Goal: Task Accomplishment & Management: Use online tool/utility

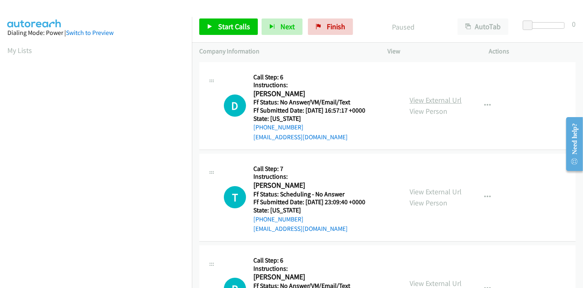
click at [448, 95] on link "View External Url" at bounding box center [436, 99] width 52 height 9
click at [419, 187] on link "View External Url" at bounding box center [436, 191] width 52 height 9
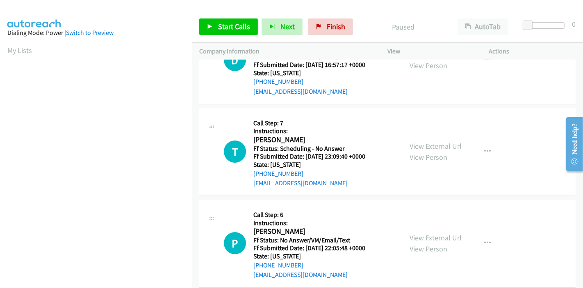
click at [415, 240] on link "View External Url" at bounding box center [436, 237] width 52 height 9
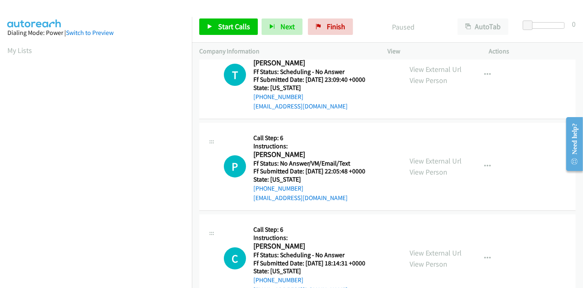
scroll to position [137, 0]
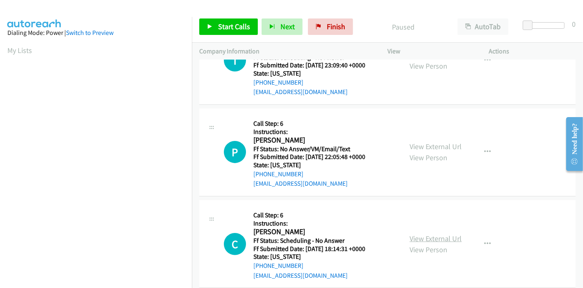
click at [422, 234] on link "View External Url" at bounding box center [436, 237] width 52 height 9
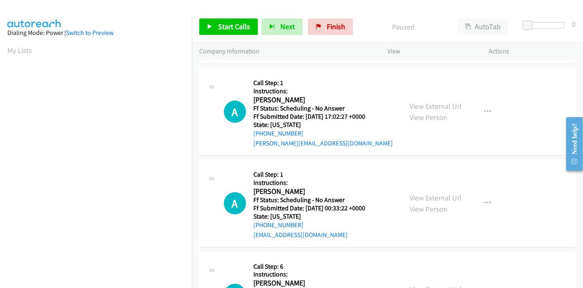
scroll to position [364, 0]
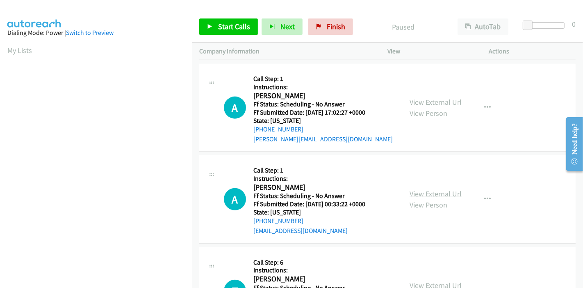
click at [410, 189] on link "View External Url" at bounding box center [436, 193] width 52 height 9
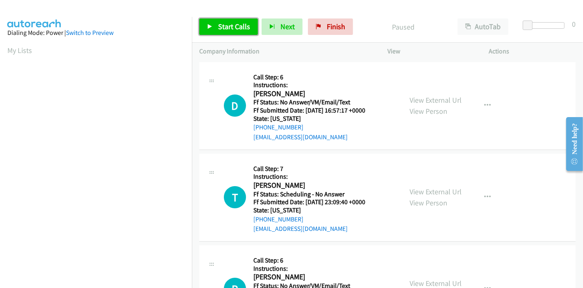
click at [224, 27] on span "Start Calls" at bounding box center [234, 26] width 32 height 9
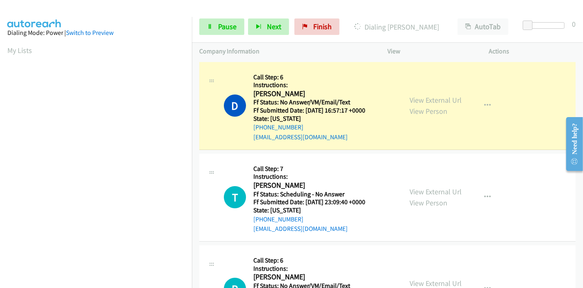
scroll to position [173, 0]
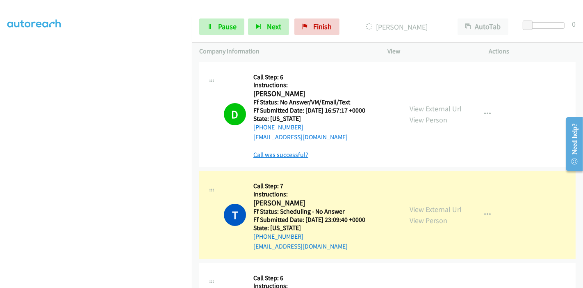
click at [283, 157] on link "Call was successful?" at bounding box center [281, 155] width 55 height 8
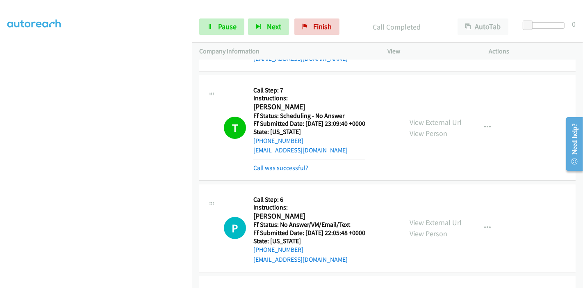
scroll to position [91, 0]
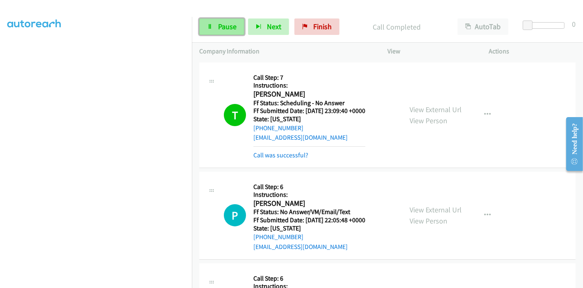
click at [201, 31] on link "Pause" at bounding box center [221, 26] width 45 height 16
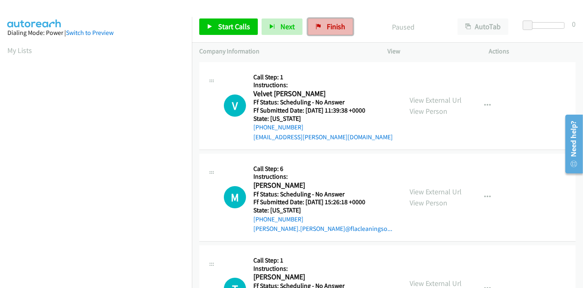
click at [327, 29] on span "Finish" at bounding box center [336, 26] width 18 height 9
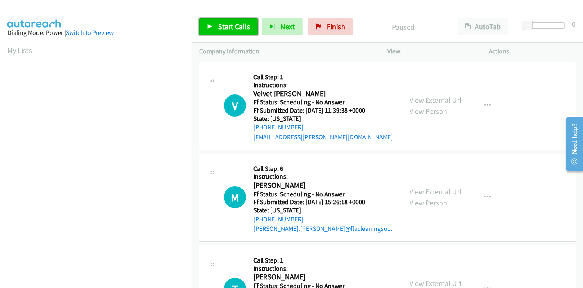
click at [219, 28] on span "Start Calls" at bounding box center [234, 26] width 32 height 9
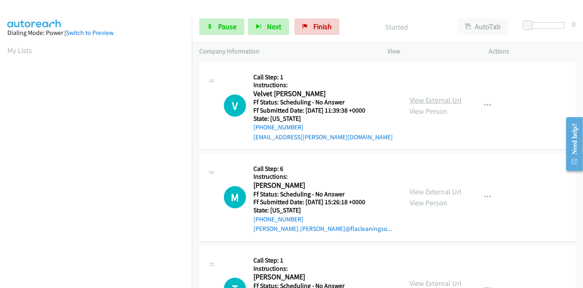
click at [427, 102] on link "View External Url" at bounding box center [436, 99] width 52 height 9
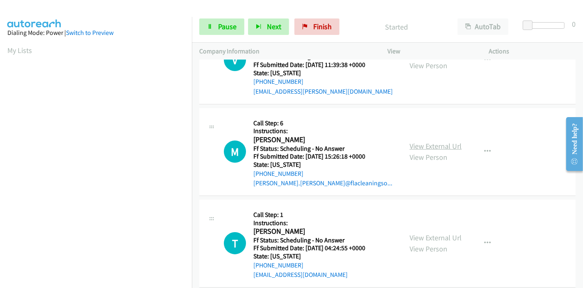
click at [429, 144] on link "View External Url" at bounding box center [436, 145] width 52 height 9
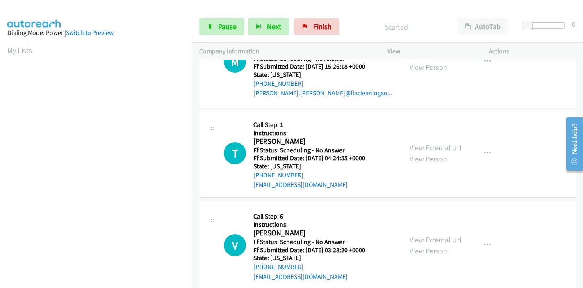
scroll to position [137, 0]
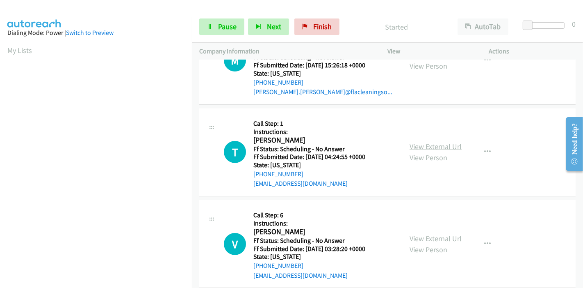
click at [431, 144] on link "View External Url" at bounding box center [436, 146] width 52 height 9
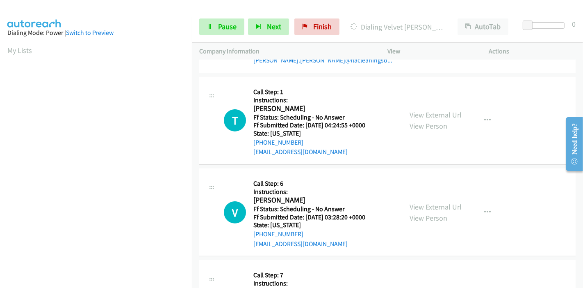
scroll to position [182, 0]
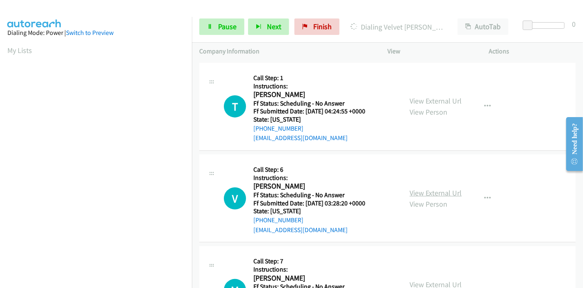
click at [435, 190] on link "View External Url" at bounding box center [436, 192] width 52 height 9
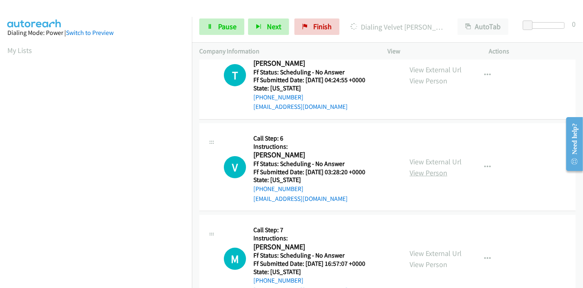
scroll to position [228, 0]
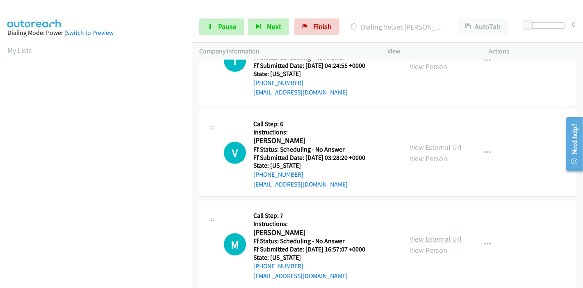
click at [428, 234] on link "View External Url" at bounding box center [436, 238] width 52 height 9
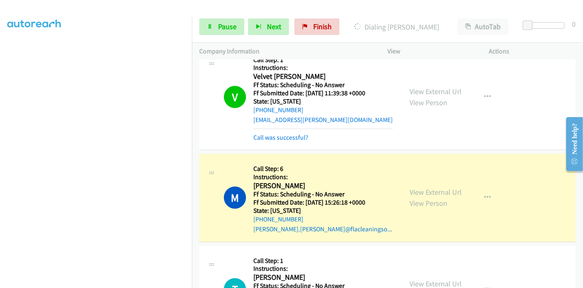
scroll to position [0, 0]
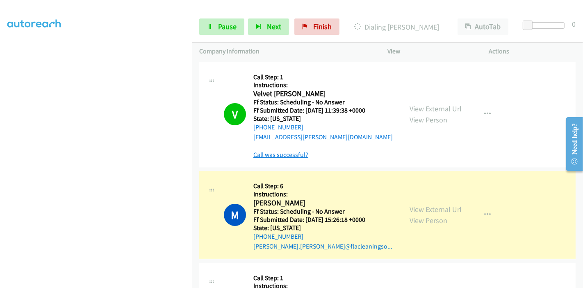
click at [297, 156] on link "Call was successful?" at bounding box center [281, 155] width 55 height 8
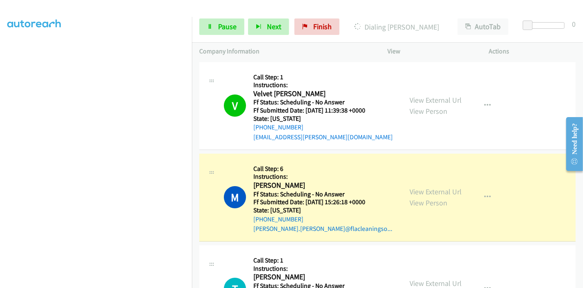
scroll to position [46, 0]
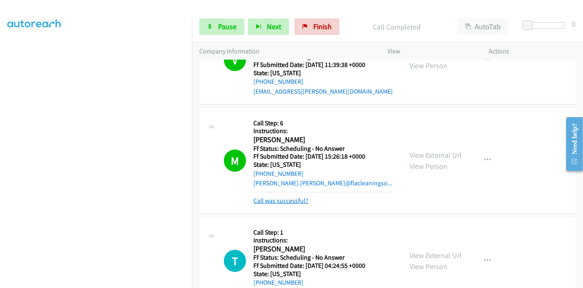
click at [270, 198] on link "Call was successful?" at bounding box center [281, 201] width 55 height 8
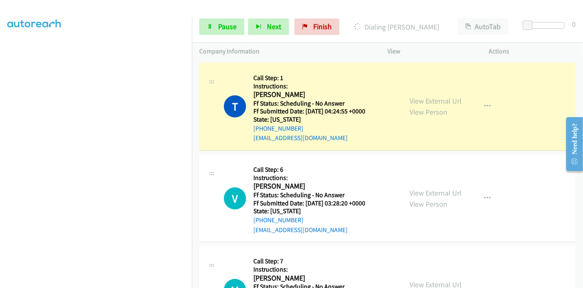
scroll to position [173, 0]
click at [229, 30] on span "Pause" at bounding box center [227, 26] width 18 height 9
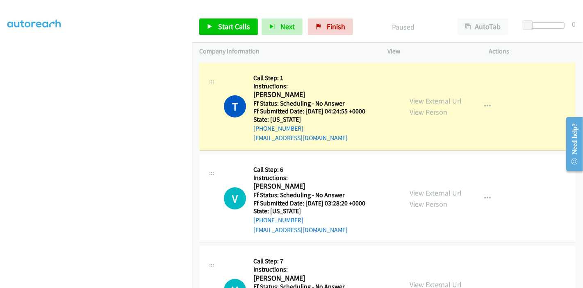
scroll to position [0, 0]
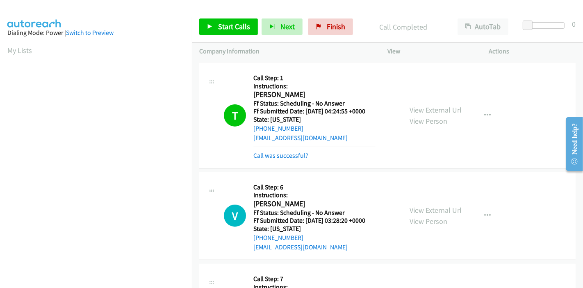
click at [290, 160] on div "Call was successful?" at bounding box center [315, 156] width 122 height 10
click at [292, 157] on link "Call was successful?" at bounding box center [281, 155] width 55 height 8
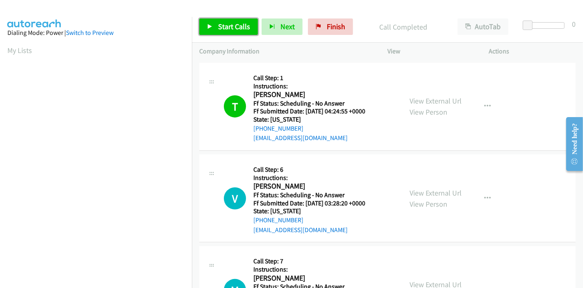
click at [222, 30] on span "Start Calls" at bounding box center [234, 26] width 32 height 9
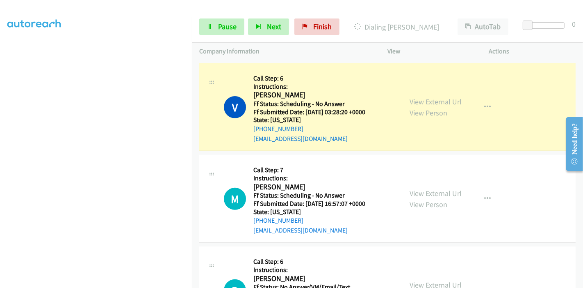
scroll to position [173, 0]
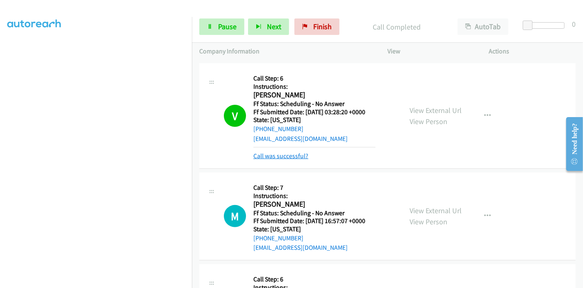
click at [280, 159] on link "Call was successful?" at bounding box center [281, 156] width 55 height 8
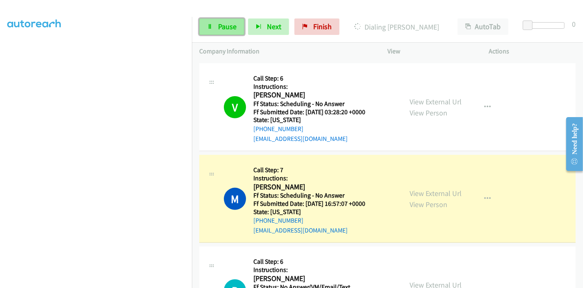
click at [215, 32] on link "Pause" at bounding box center [221, 26] width 45 height 16
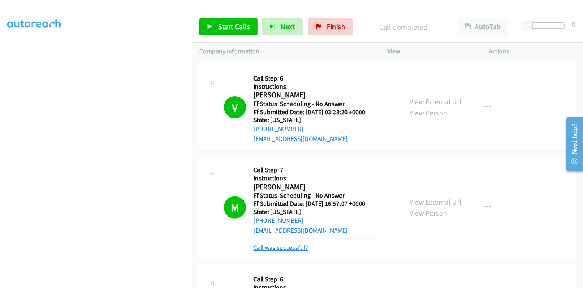
click at [277, 247] on link "Call was successful?" at bounding box center [281, 247] width 55 height 8
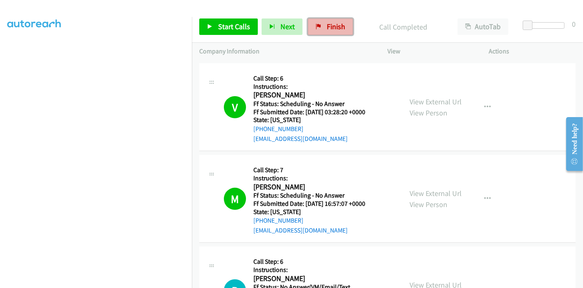
click at [336, 25] on span "Finish" at bounding box center [336, 26] width 18 height 9
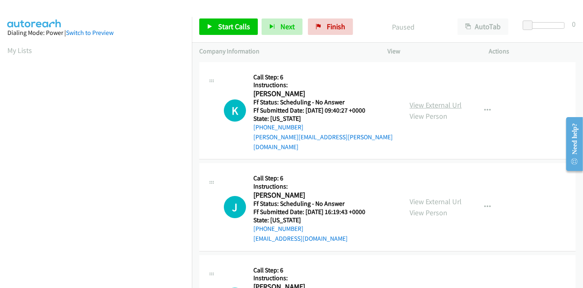
click at [433, 102] on link "View External Url" at bounding box center [436, 104] width 52 height 9
click at [434, 197] on link "View External Url" at bounding box center [436, 201] width 52 height 9
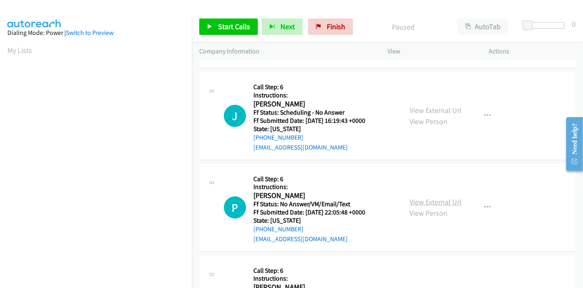
click at [425, 197] on link "View External Url" at bounding box center [436, 201] width 52 height 9
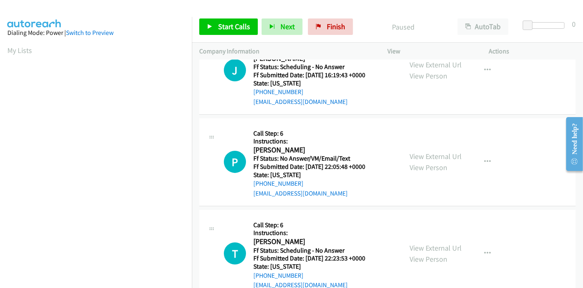
scroll to position [182, 0]
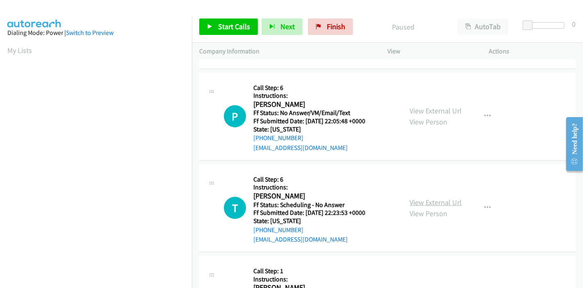
click at [421, 197] on link "View External Url" at bounding box center [436, 201] width 52 height 9
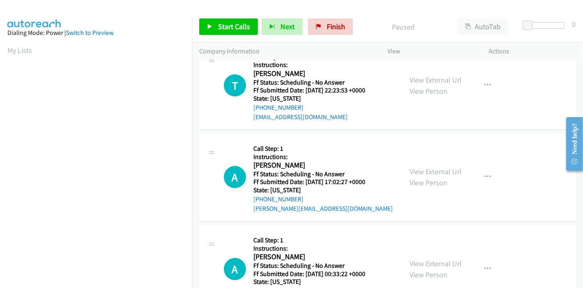
scroll to position [319, 0]
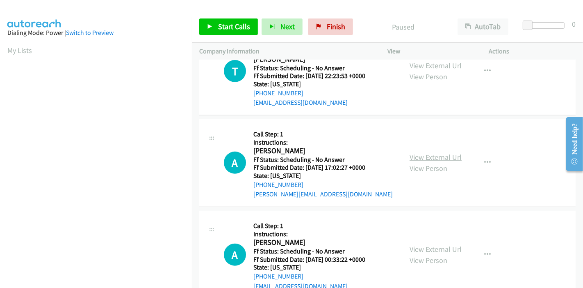
click at [434, 152] on link "View External Url" at bounding box center [436, 156] width 52 height 9
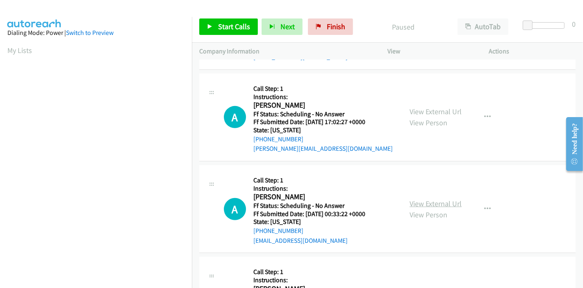
click at [432, 199] on link "View External Url" at bounding box center [436, 203] width 52 height 9
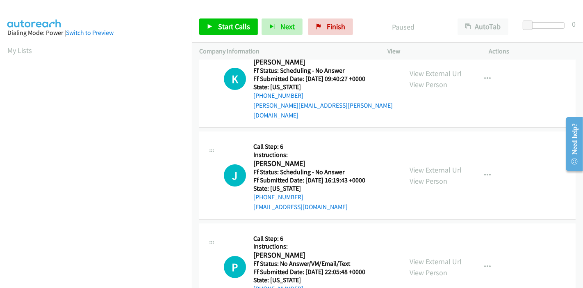
scroll to position [0, 0]
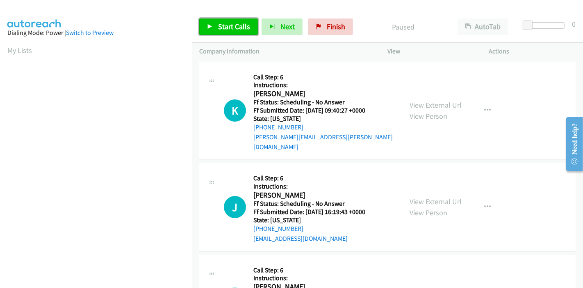
click at [220, 27] on span "Start Calls" at bounding box center [234, 26] width 32 height 9
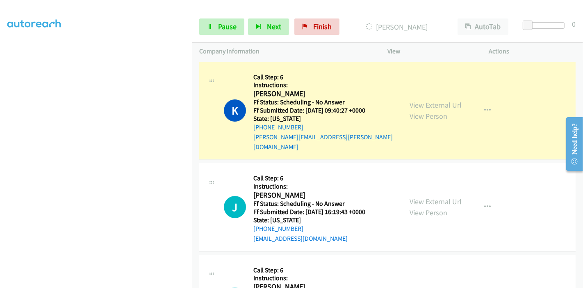
scroll to position [173, 0]
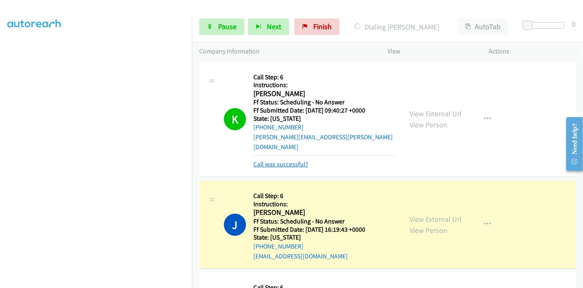
click at [294, 160] on link "Call was successful?" at bounding box center [281, 164] width 55 height 8
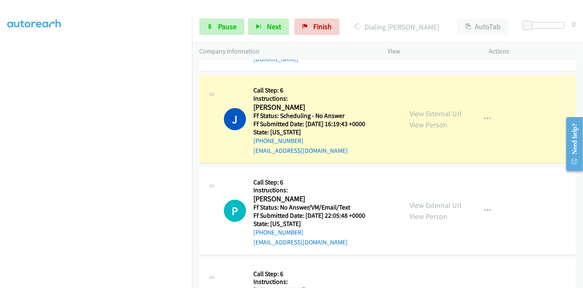
scroll to position [91, 0]
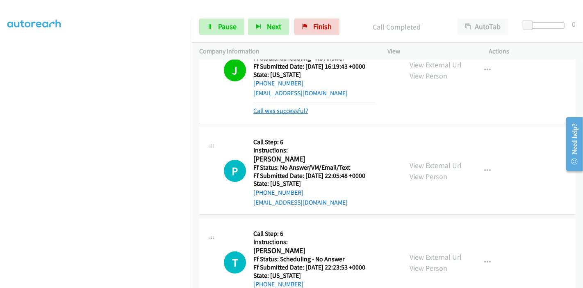
click at [284, 107] on link "Call was successful?" at bounding box center [281, 111] width 55 height 8
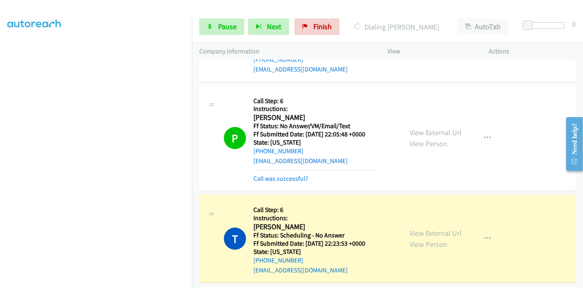
scroll to position [182, 0]
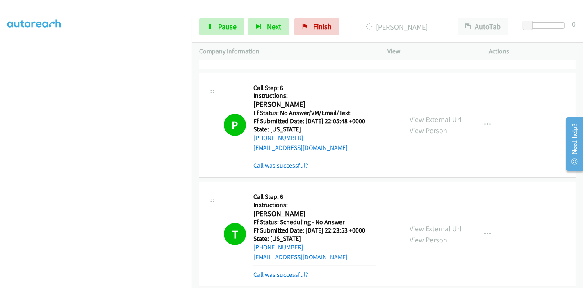
click at [286, 161] on link "Call was successful?" at bounding box center [281, 165] width 55 height 8
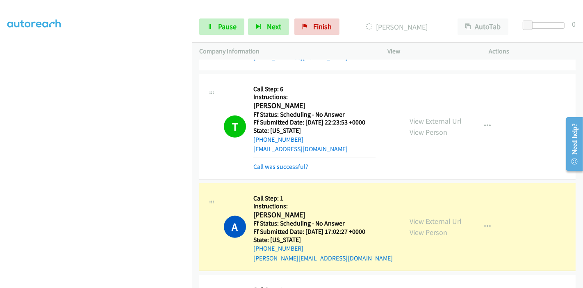
scroll to position [273, 0]
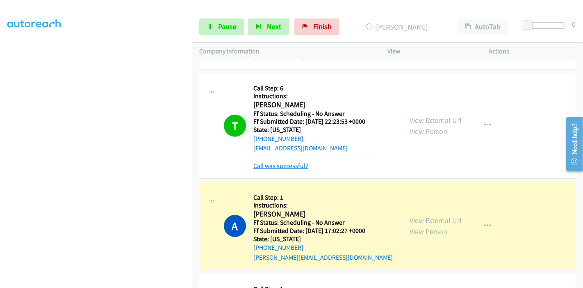
click at [299, 162] on link "Call was successful?" at bounding box center [281, 166] width 55 height 8
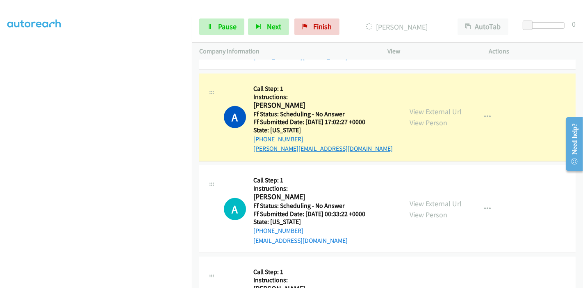
scroll to position [364, 0]
click at [221, 32] on link "Pause" at bounding box center [221, 26] width 45 height 16
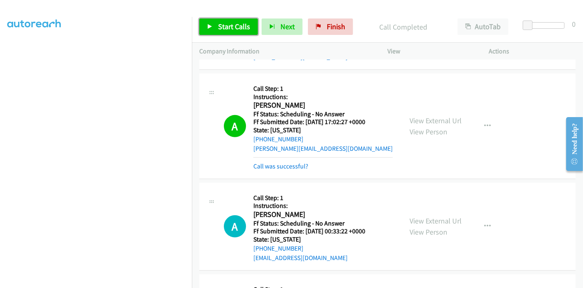
click at [231, 23] on span "Start Calls" at bounding box center [234, 26] width 32 height 9
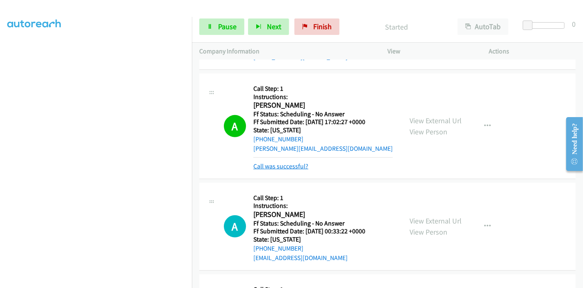
click at [282, 162] on link "Call was successful?" at bounding box center [281, 166] width 55 height 8
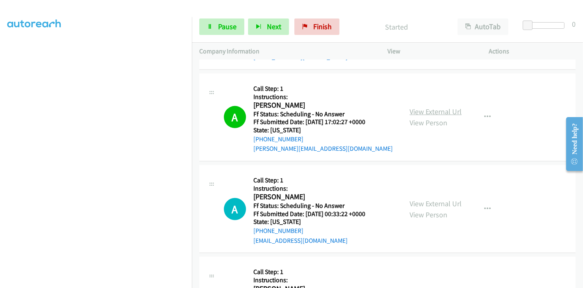
click at [439, 107] on link "View External Url" at bounding box center [436, 111] width 52 height 9
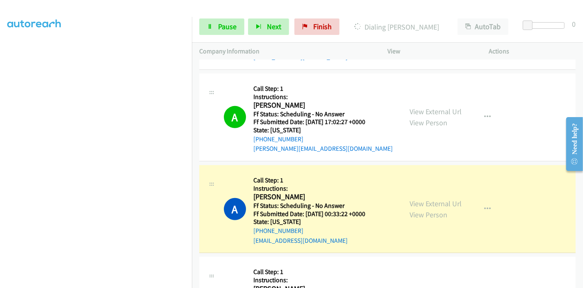
scroll to position [456, 0]
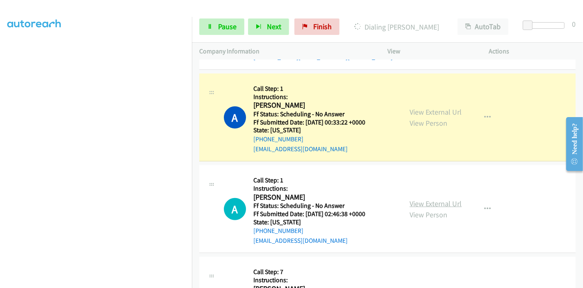
click at [426, 199] on link "View External Url" at bounding box center [436, 203] width 52 height 9
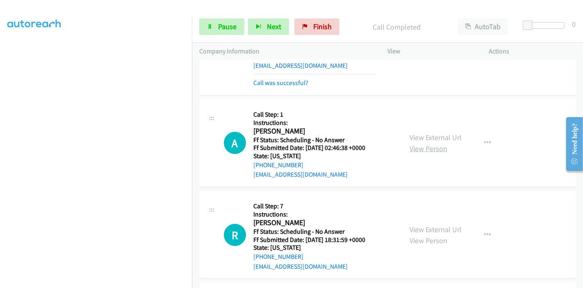
scroll to position [547, 0]
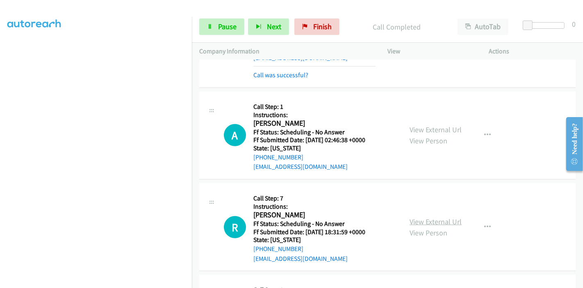
click at [428, 217] on link "View External Url" at bounding box center [436, 221] width 52 height 9
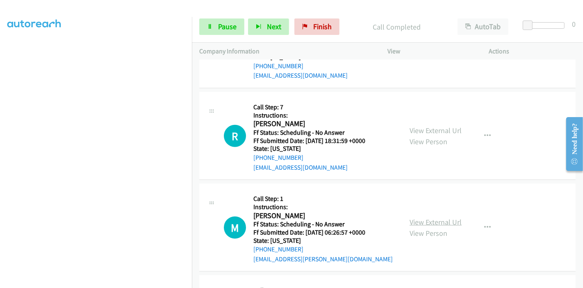
click at [425, 217] on link "View External Url" at bounding box center [436, 221] width 52 height 9
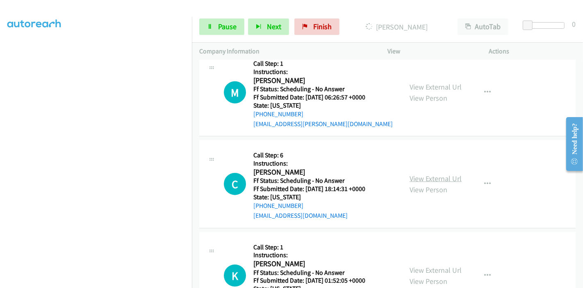
scroll to position [775, 0]
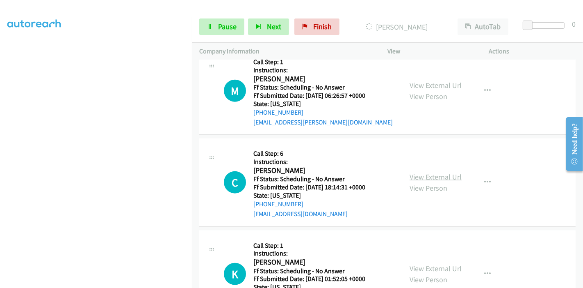
click at [417, 172] on link "View External Url" at bounding box center [436, 176] width 52 height 9
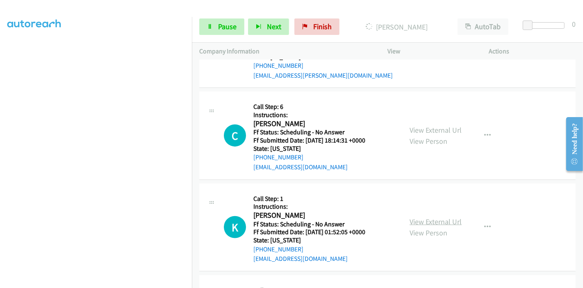
scroll to position [866, 0]
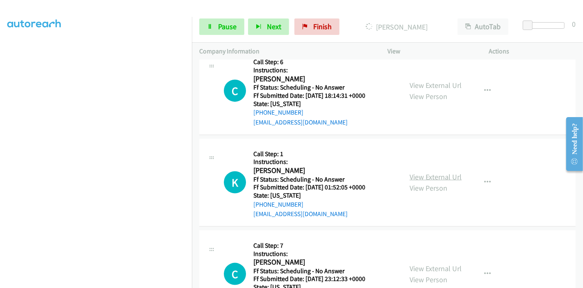
click at [429, 172] on link "View External Url" at bounding box center [436, 176] width 52 height 9
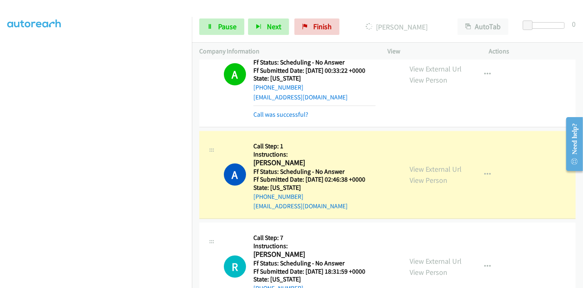
scroll to position [501, 0]
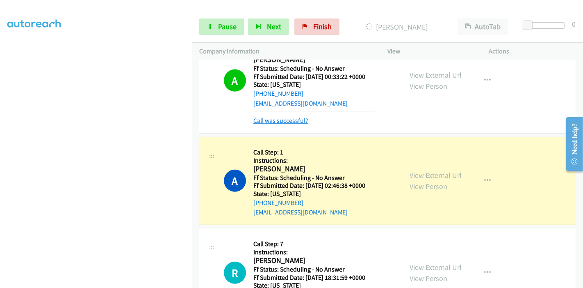
click at [266, 117] on link "Call was successful?" at bounding box center [281, 121] width 55 height 8
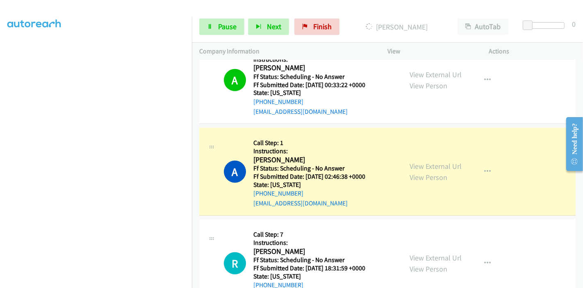
scroll to position [538, 0]
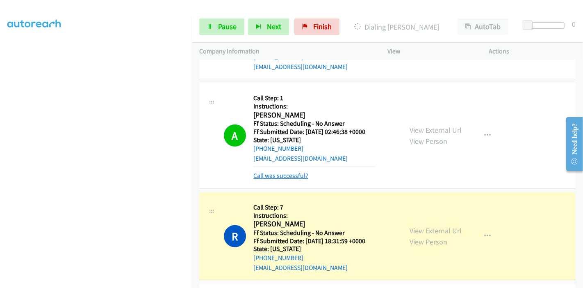
click at [285, 172] on link "Call was successful?" at bounding box center [281, 176] width 55 height 8
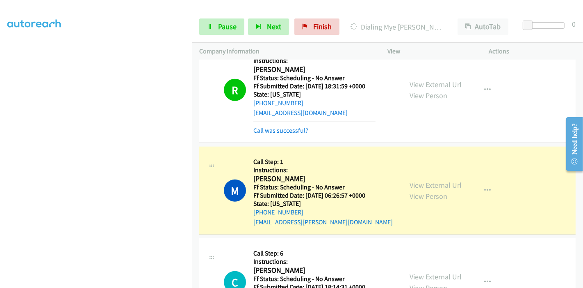
scroll to position [683, 0]
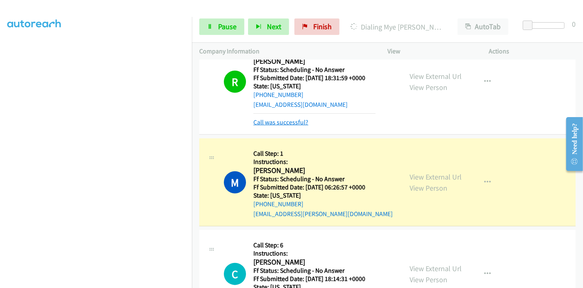
click at [281, 118] on link "Call was successful?" at bounding box center [281, 122] width 55 height 8
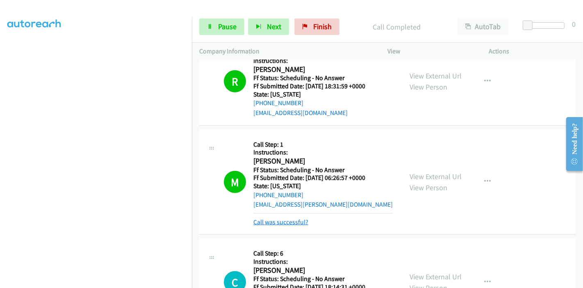
click at [275, 218] on link "Call was successful?" at bounding box center [281, 222] width 55 height 8
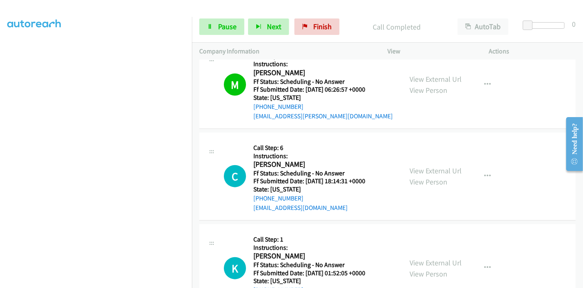
scroll to position [812, 0]
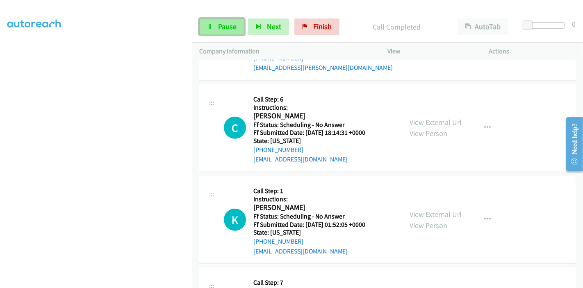
click at [217, 28] on link "Pause" at bounding box center [221, 26] width 45 height 16
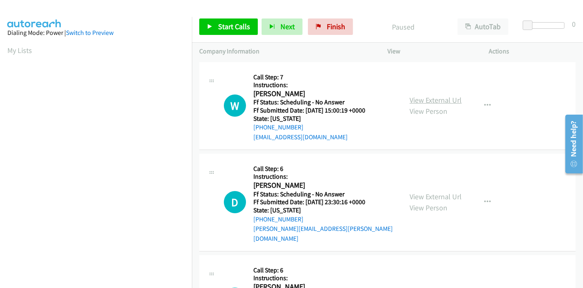
click at [430, 100] on link "View External Url" at bounding box center [436, 99] width 52 height 9
click at [416, 192] on link "View External Url" at bounding box center [436, 196] width 52 height 9
click at [218, 27] on span "Start Calls" at bounding box center [234, 26] width 32 height 9
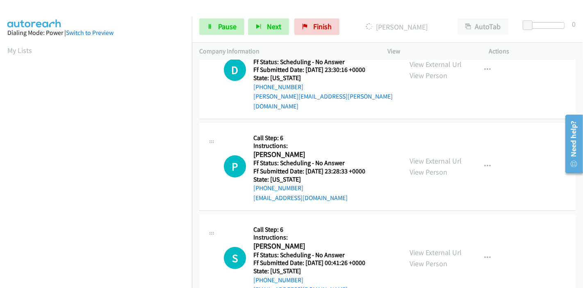
scroll to position [137, 0]
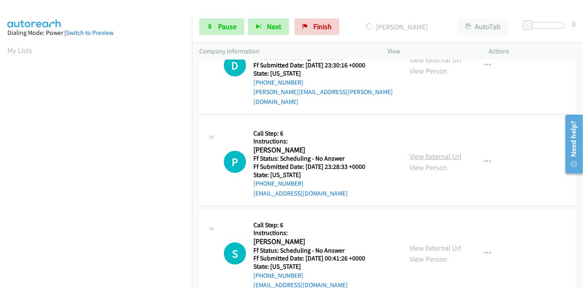
click at [417, 151] on link "View External Url" at bounding box center [436, 155] width 52 height 9
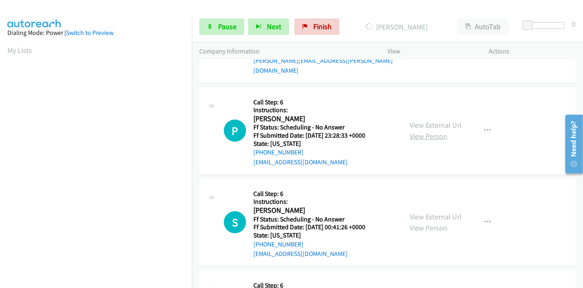
scroll to position [182, 0]
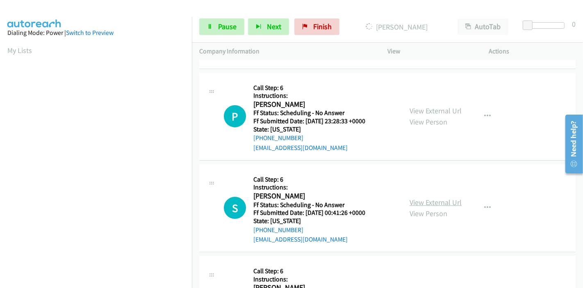
click at [428, 197] on link "View External Url" at bounding box center [436, 201] width 52 height 9
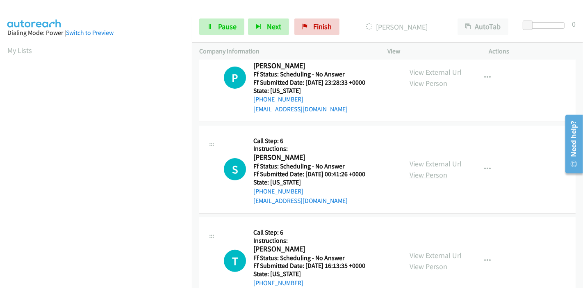
scroll to position [273, 0]
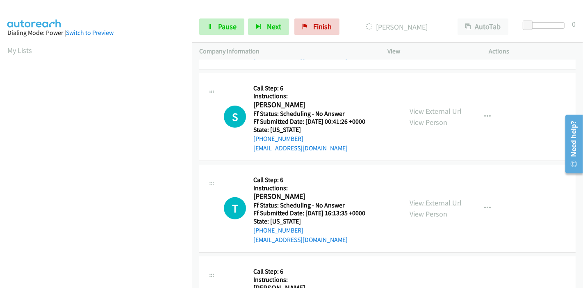
click at [427, 198] on link "View External Url" at bounding box center [436, 202] width 52 height 9
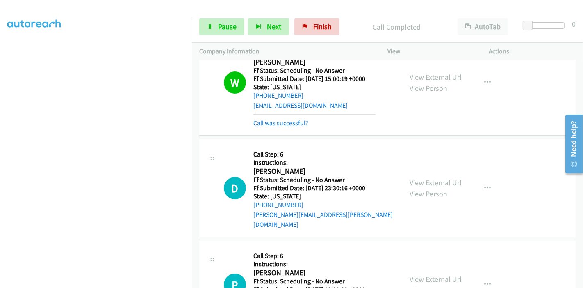
scroll to position [17, 0]
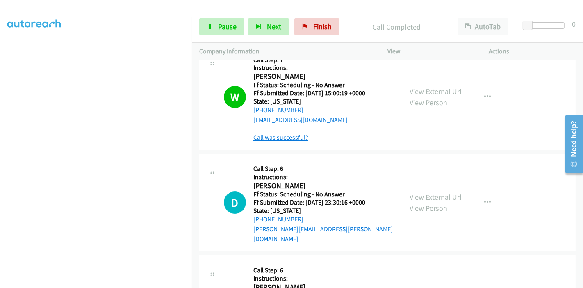
click at [281, 138] on link "Call was successful?" at bounding box center [281, 137] width 55 height 8
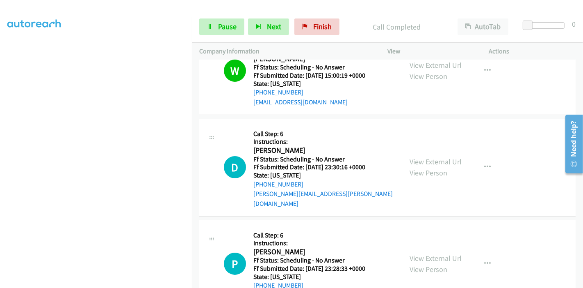
scroll to position [63, 0]
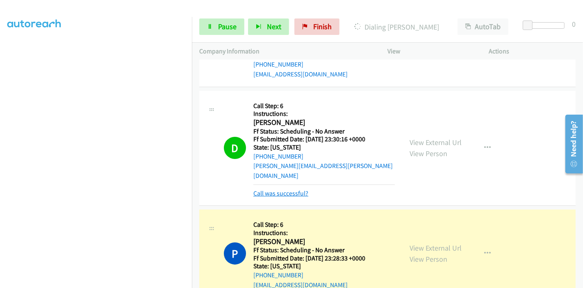
click at [276, 189] on link "Call was successful?" at bounding box center [281, 193] width 55 height 8
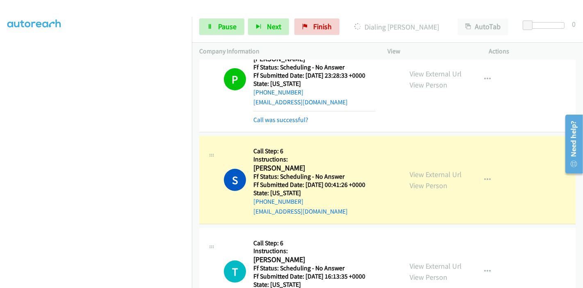
scroll to position [237, 0]
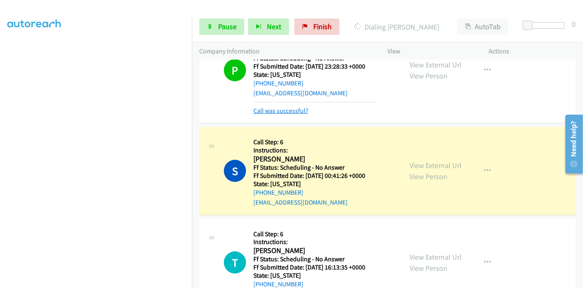
click at [275, 107] on link "Call was successful?" at bounding box center [281, 111] width 55 height 8
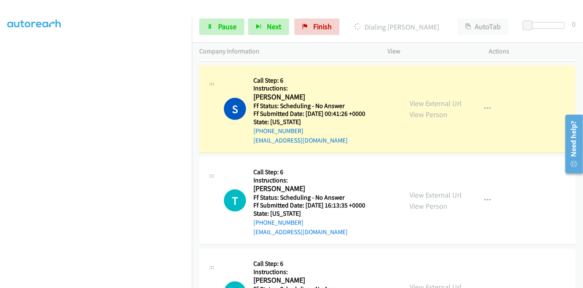
scroll to position [273, 0]
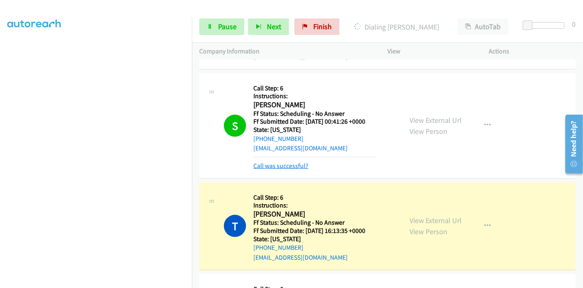
click at [283, 162] on link "Call was successful?" at bounding box center [281, 166] width 55 height 8
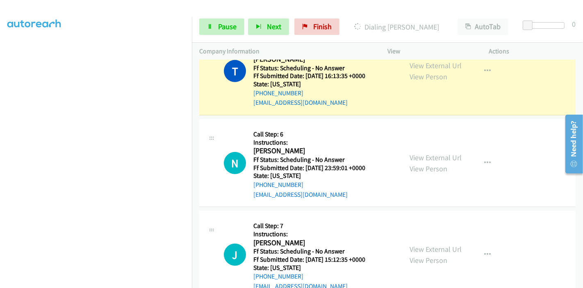
scroll to position [364, 0]
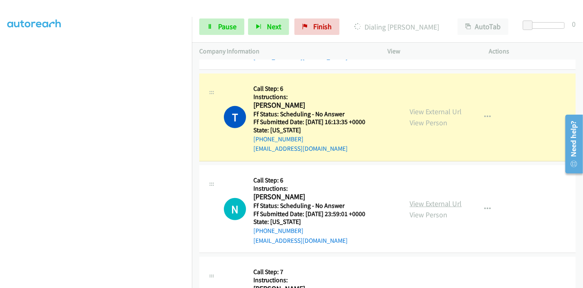
click at [414, 199] on link "View External Url" at bounding box center [436, 203] width 52 height 9
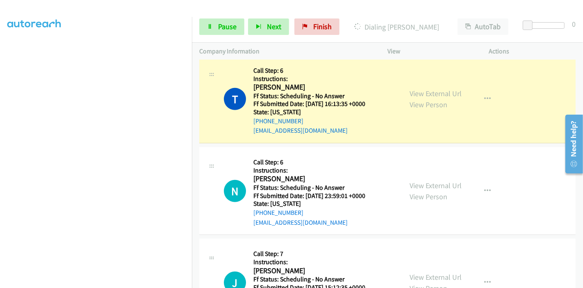
scroll to position [410, 0]
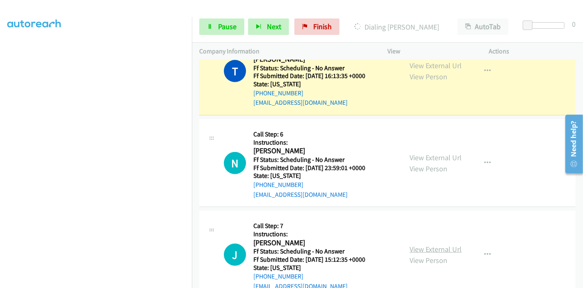
click at [416, 244] on link "View External Url" at bounding box center [436, 248] width 52 height 9
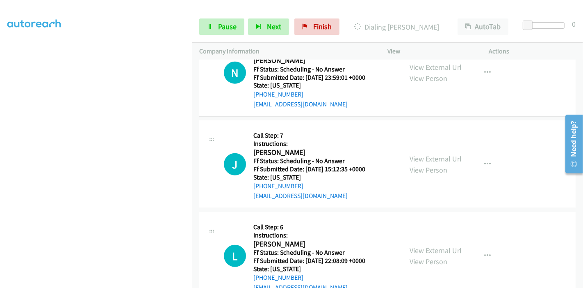
scroll to position [501, 0]
click at [430, 245] on link "View External Url" at bounding box center [436, 249] width 52 height 9
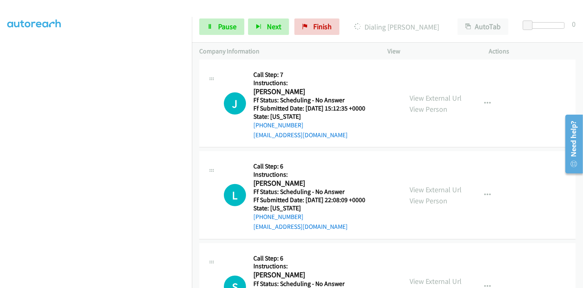
scroll to position [592, 0]
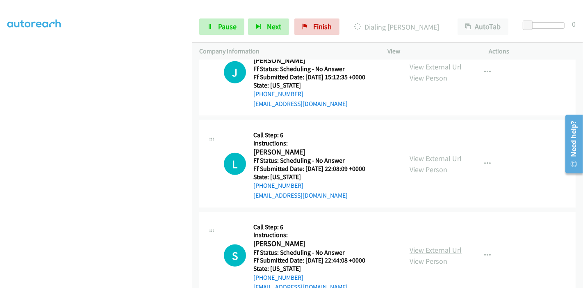
click at [410, 245] on link "View External Url" at bounding box center [436, 249] width 52 height 9
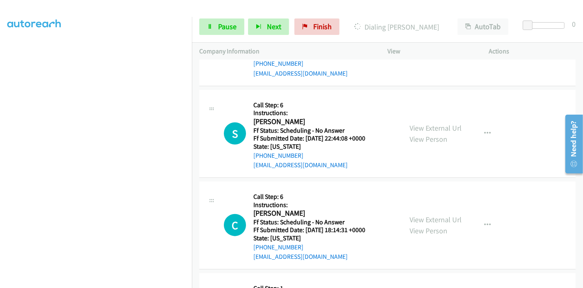
scroll to position [729, 0]
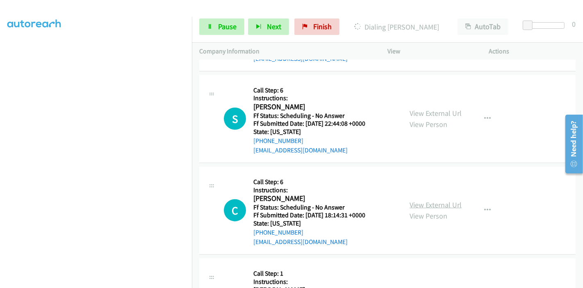
click at [421, 200] on link "View External Url" at bounding box center [436, 204] width 52 height 9
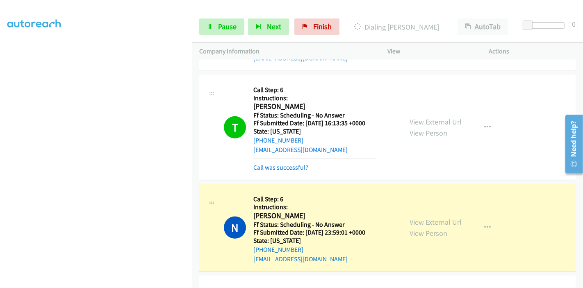
scroll to position [428, 0]
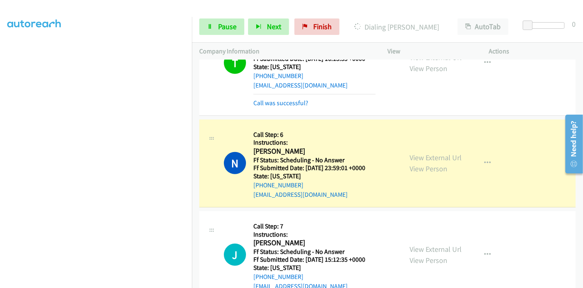
click at [288, 99] on div "T Callback Scheduled Call Step: 6 Instructions: [PERSON_NAME] America/[GEOGRAPH…" at bounding box center [387, 62] width 377 height 105
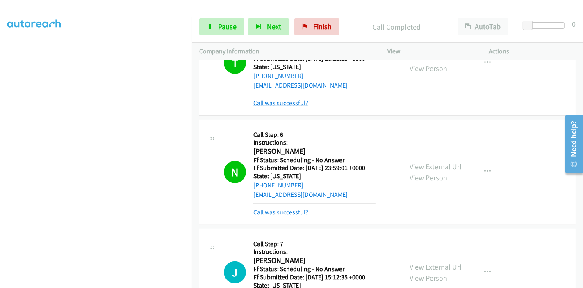
click at [286, 99] on link "Call was successful?" at bounding box center [281, 103] width 55 height 8
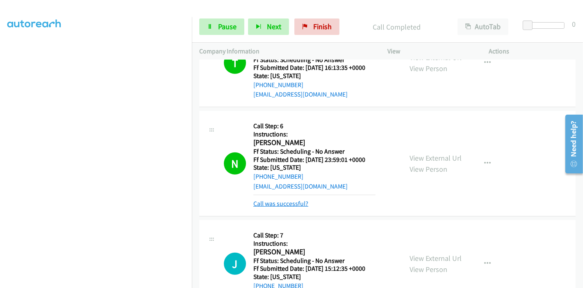
click at [269, 199] on link "Call was successful?" at bounding box center [281, 203] width 55 height 8
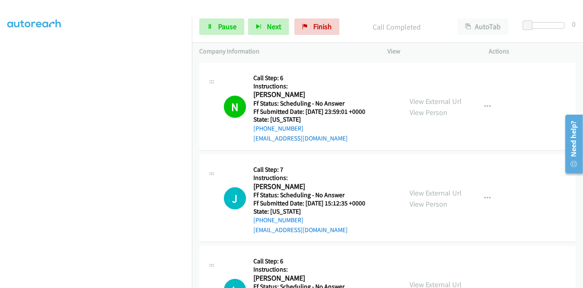
scroll to position [510, 0]
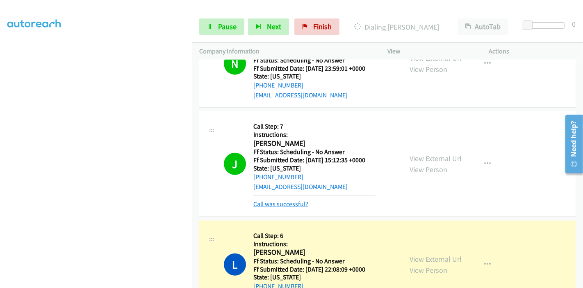
click at [281, 200] on link "Call was successful?" at bounding box center [281, 204] width 55 height 8
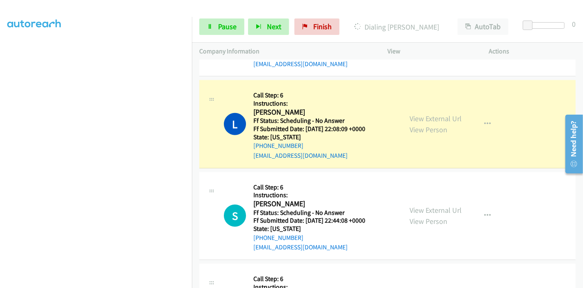
scroll to position [601, 0]
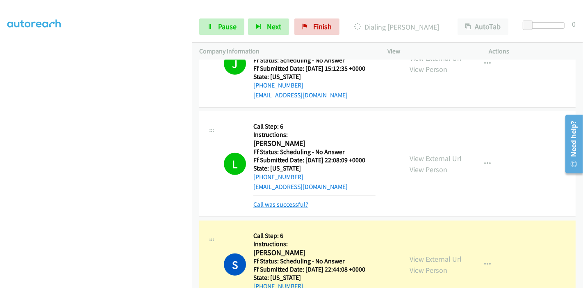
click at [264, 200] on link "Call was successful?" at bounding box center [281, 204] width 55 height 8
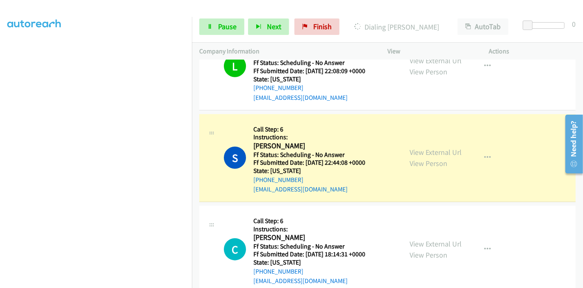
scroll to position [738, 0]
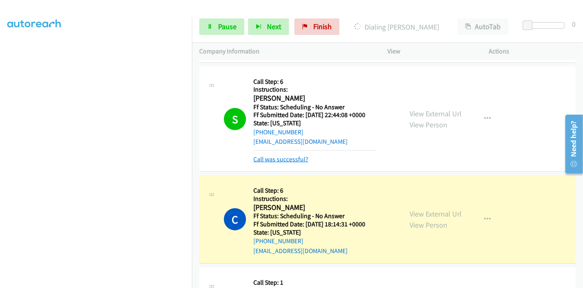
click at [290, 155] on link "Call was successful?" at bounding box center [281, 159] width 55 height 8
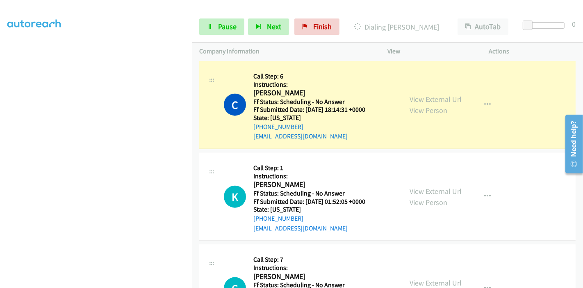
scroll to position [874, 0]
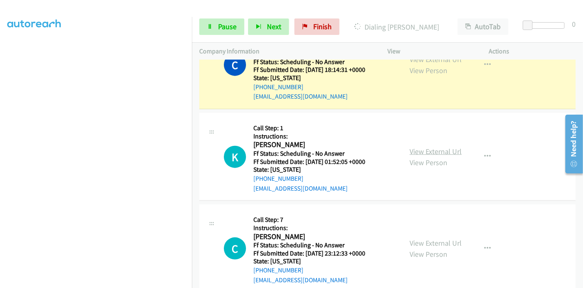
click at [430, 146] on link "View External Url" at bounding box center [436, 150] width 52 height 9
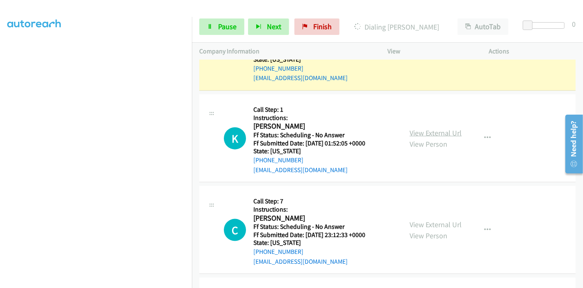
scroll to position [920, 0]
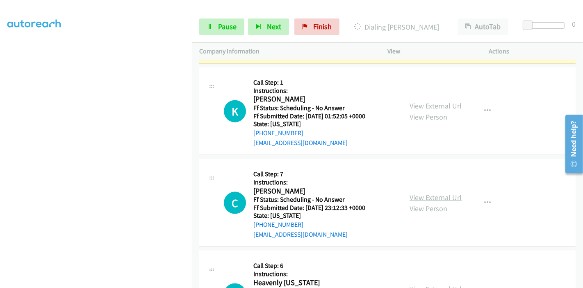
click at [429, 192] on link "View External Url" at bounding box center [436, 196] width 52 height 9
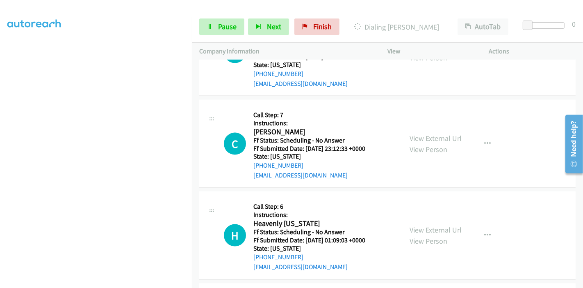
scroll to position [1011, 0]
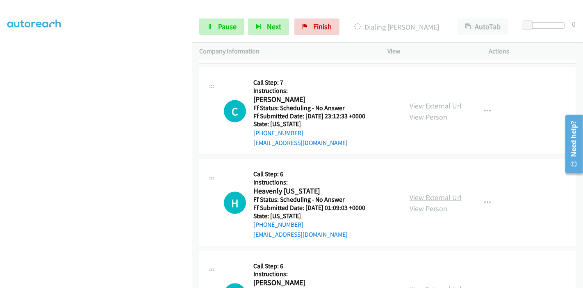
click at [415, 192] on link "View External Url" at bounding box center [436, 196] width 52 height 9
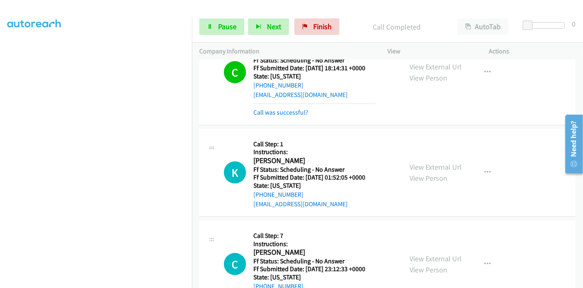
scroll to position [846, 0]
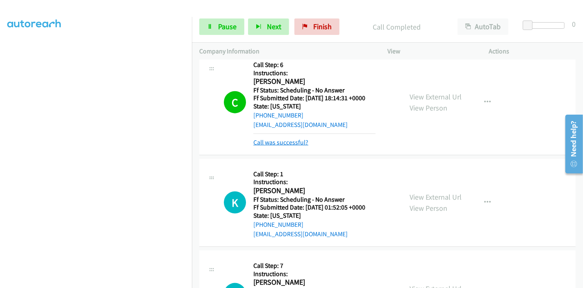
click at [293, 138] on link "Call was successful?" at bounding box center [281, 142] width 55 height 8
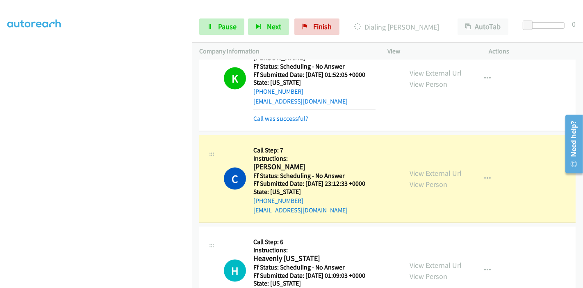
scroll to position [983, 0]
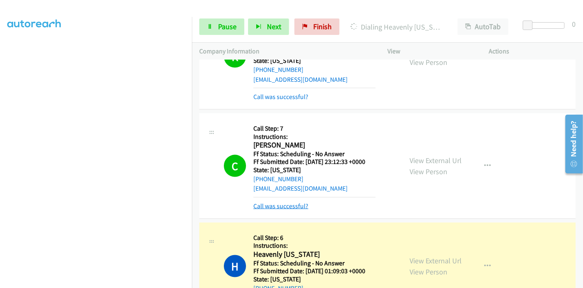
click at [279, 202] on link "Call was successful?" at bounding box center [281, 206] width 55 height 8
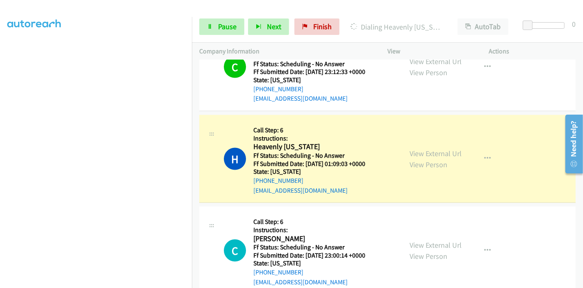
scroll to position [1074, 0]
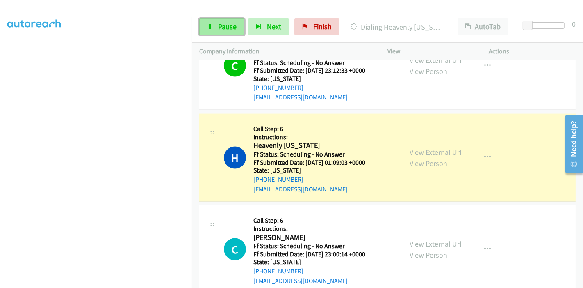
click at [231, 29] on span "Pause" at bounding box center [227, 26] width 18 height 9
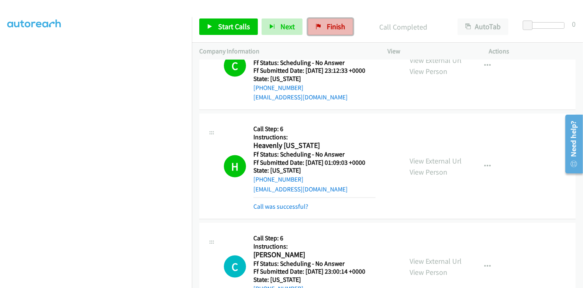
click at [319, 25] on icon at bounding box center [319, 27] width 6 height 6
